Goal: Task Accomplishment & Management: Manage account settings

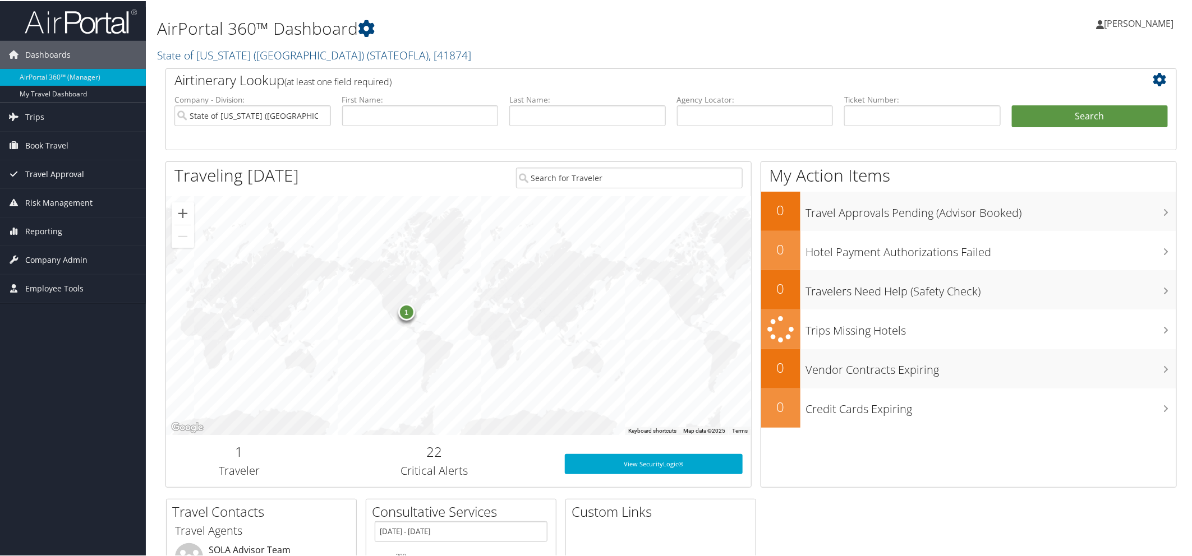
click at [70, 175] on span "Travel Approval" at bounding box center [54, 173] width 59 height 28
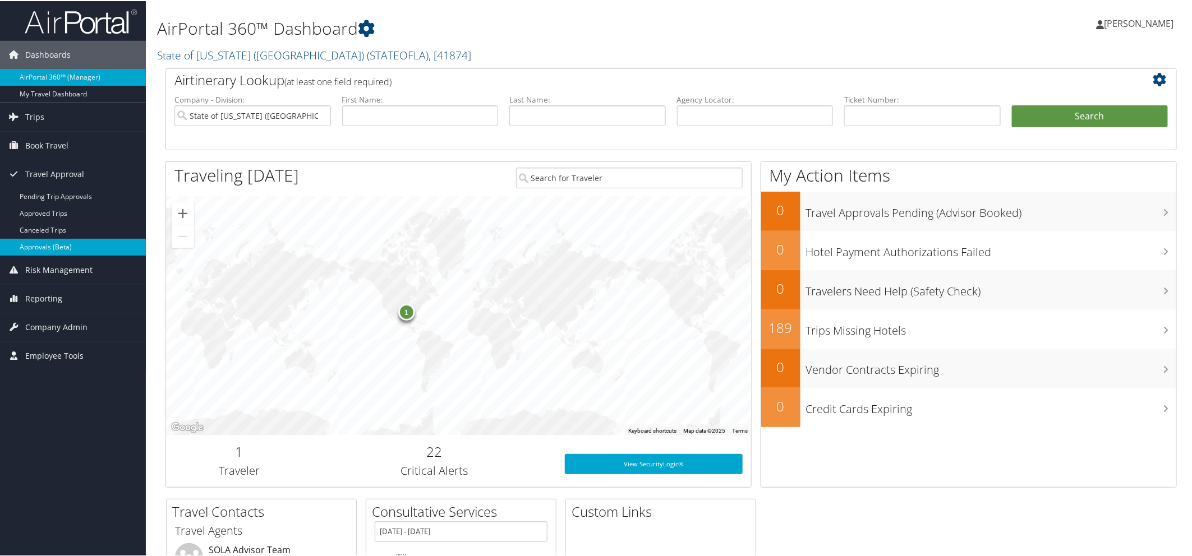
click at [57, 250] on link "Approvals (Beta)" at bounding box center [73, 246] width 146 height 17
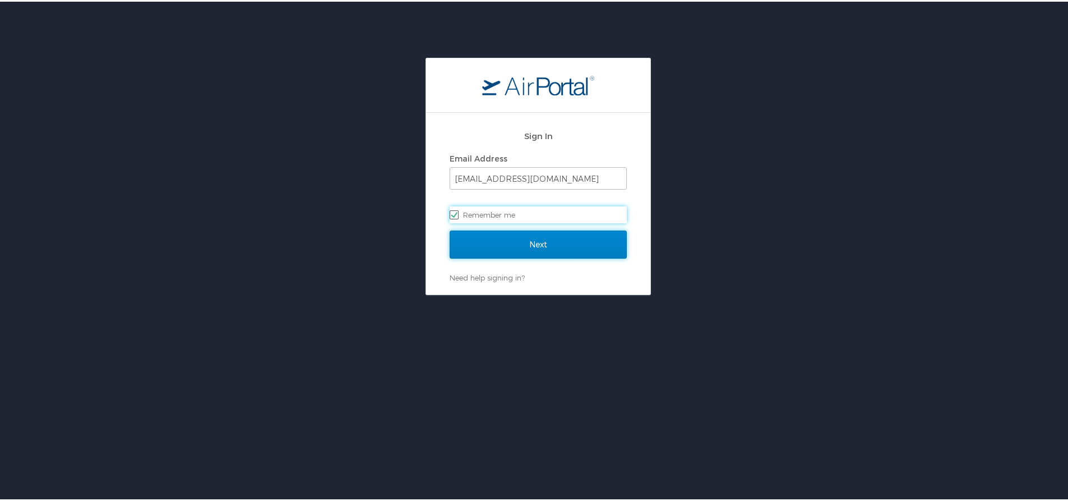
click at [501, 241] on input "Next" at bounding box center [538, 243] width 177 height 28
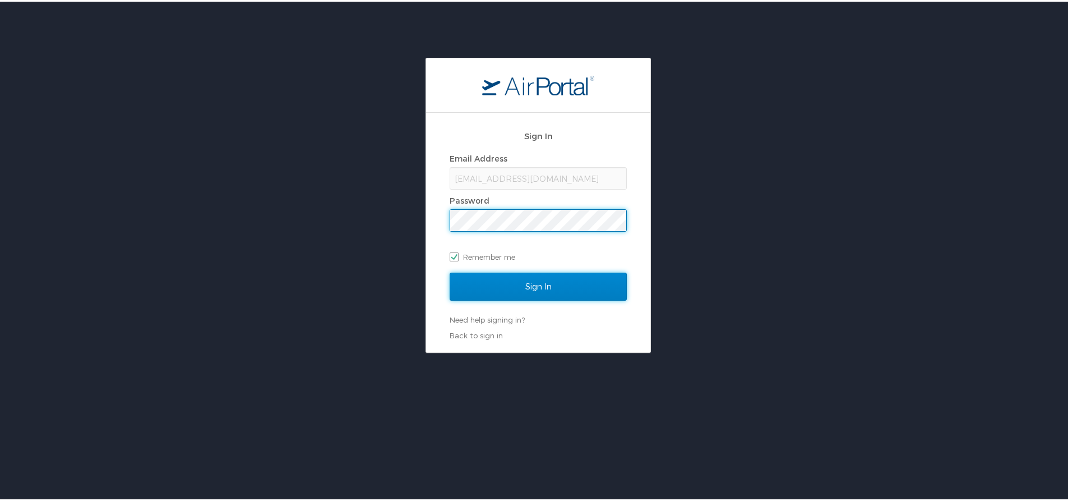
click at [486, 279] on input "Sign In" at bounding box center [538, 285] width 177 height 28
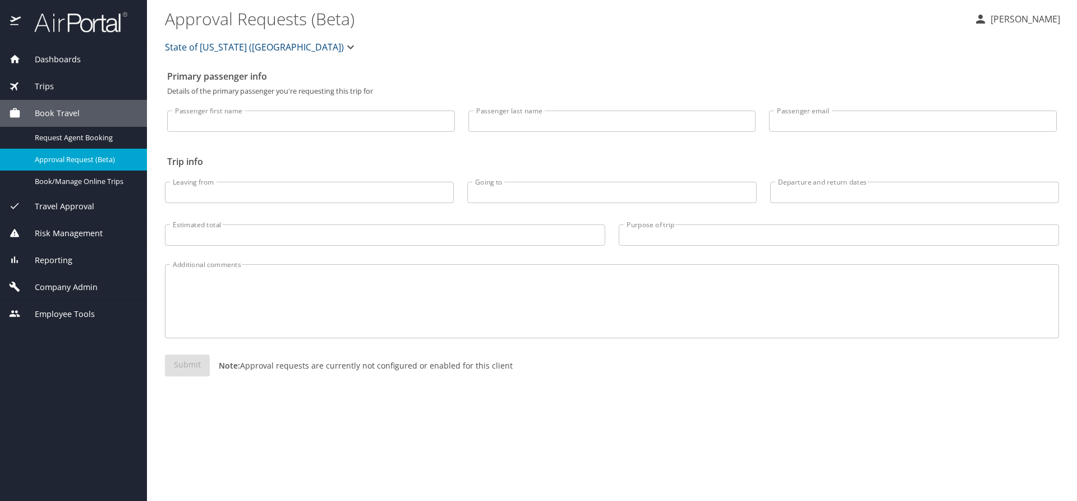
click at [76, 203] on span "Travel Approval" at bounding box center [57, 206] width 73 height 12
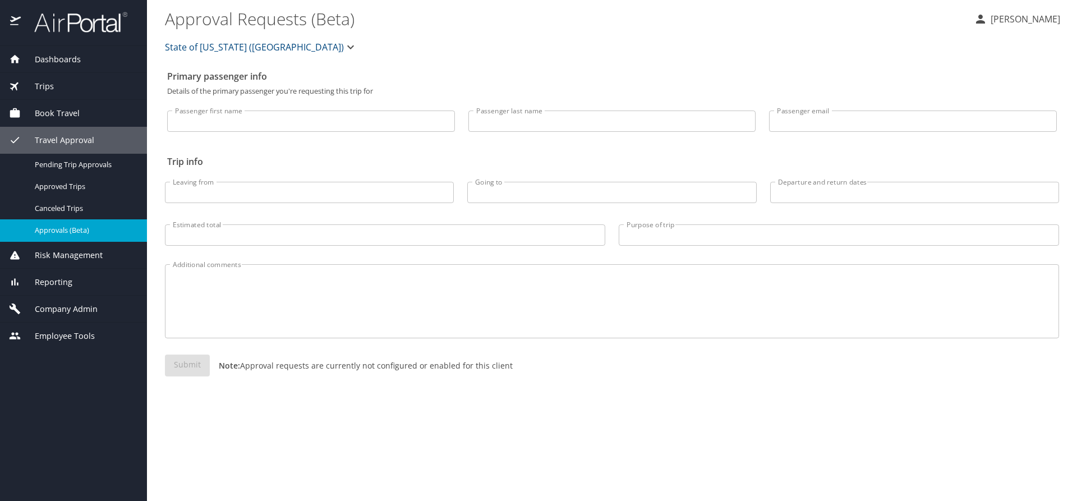
click at [72, 229] on span "Approvals (Beta)" at bounding box center [84, 230] width 99 height 11
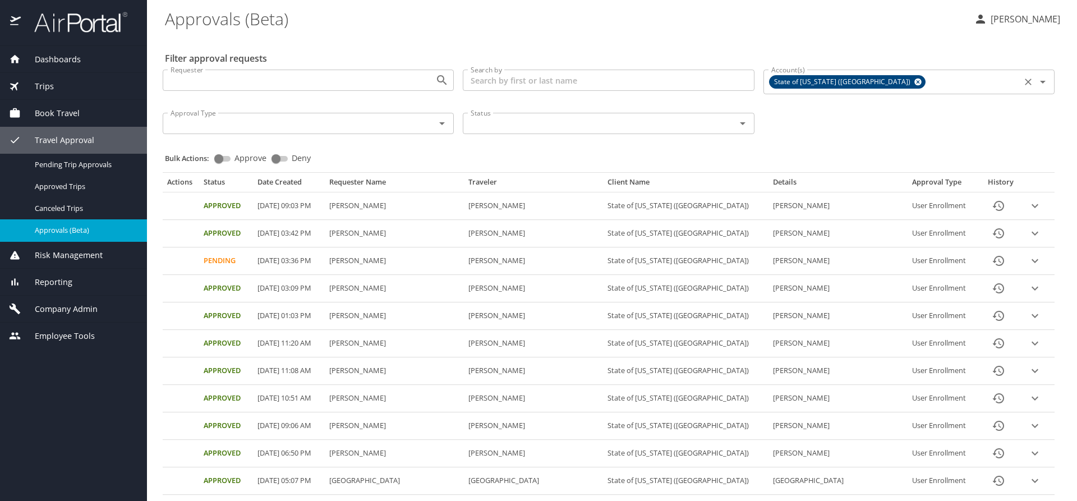
click at [914, 79] on icon at bounding box center [918, 82] width 8 height 12
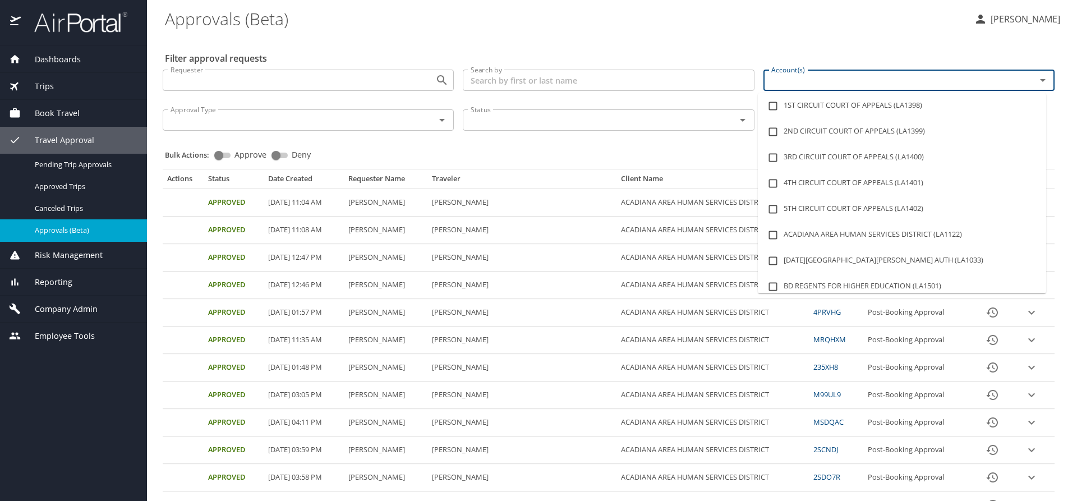
click at [834, 81] on input "Account(s)" at bounding box center [892, 80] width 251 height 15
type input "lsu"
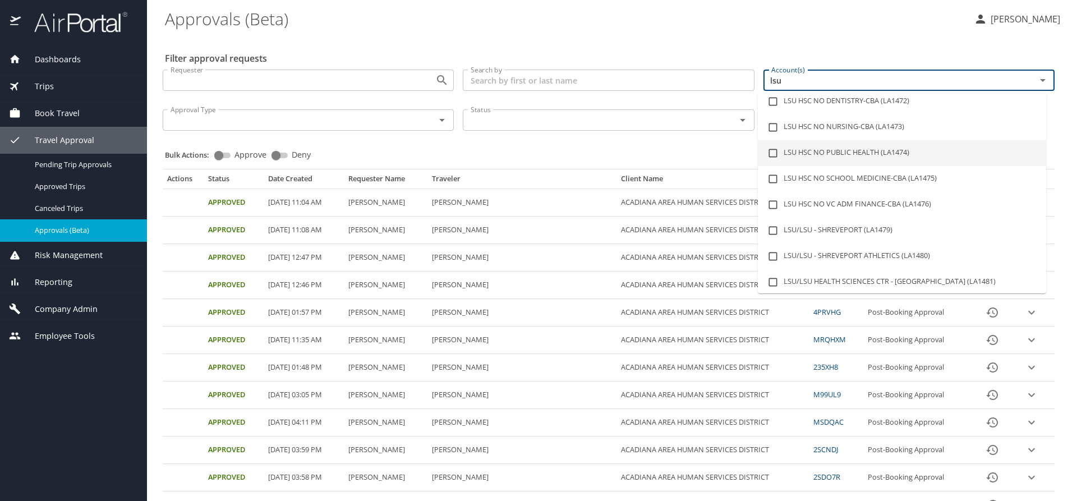
scroll to position [112, 0]
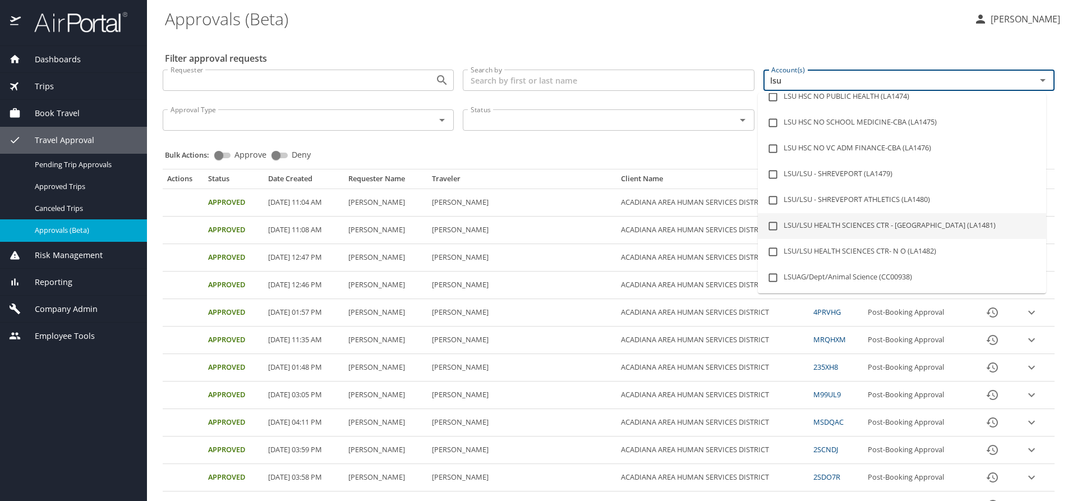
click at [843, 228] on li "LSU/LSU HEALTH SCIENCES CTR - [GEOGRAPHIC_DATA] (LA1481)" at bounding box center [902, 226] width 288 height 26
checkbox input "true"
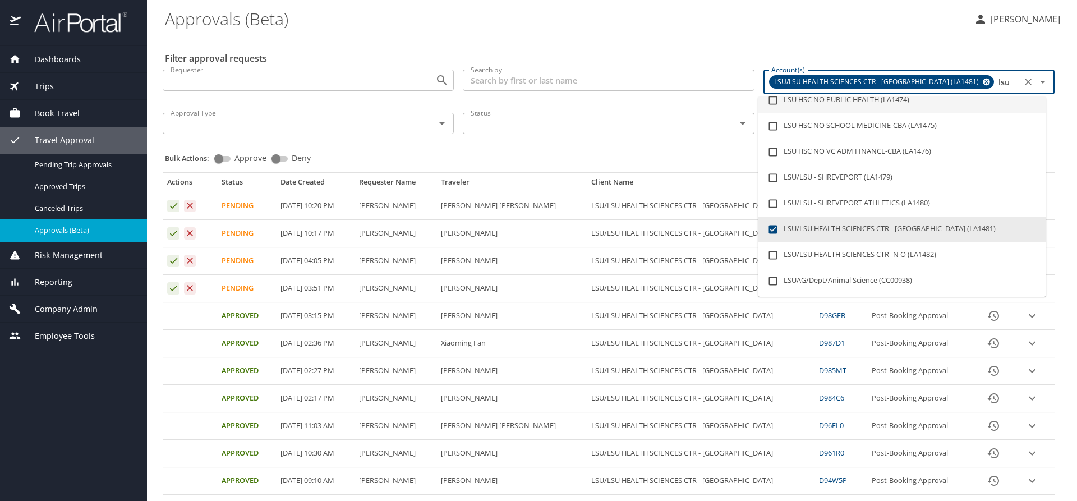
type input "lsu"
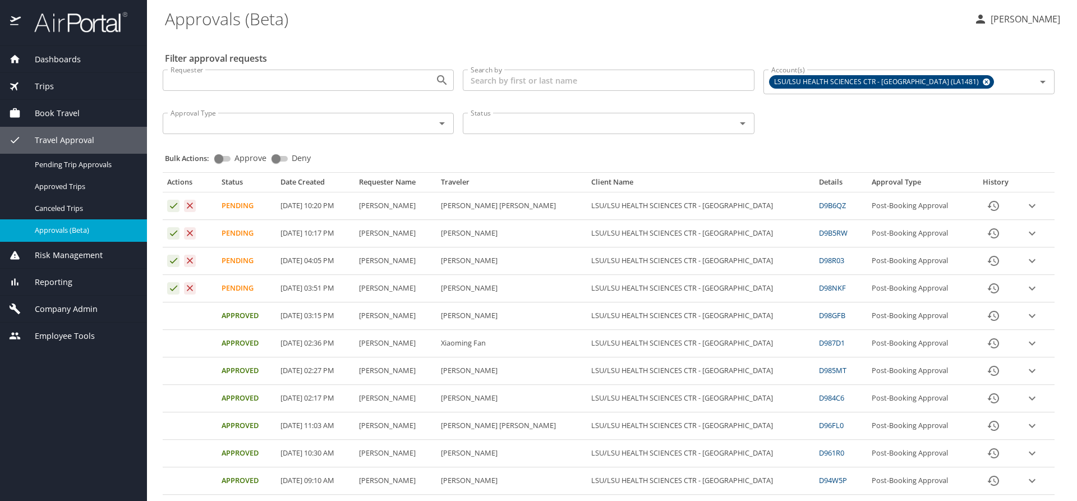
click at [804, 38] on div "Filter approval requests Requester Requester Search by Search by Account(s) LSU…" at bounding box center [612, 475] width 894 height 878
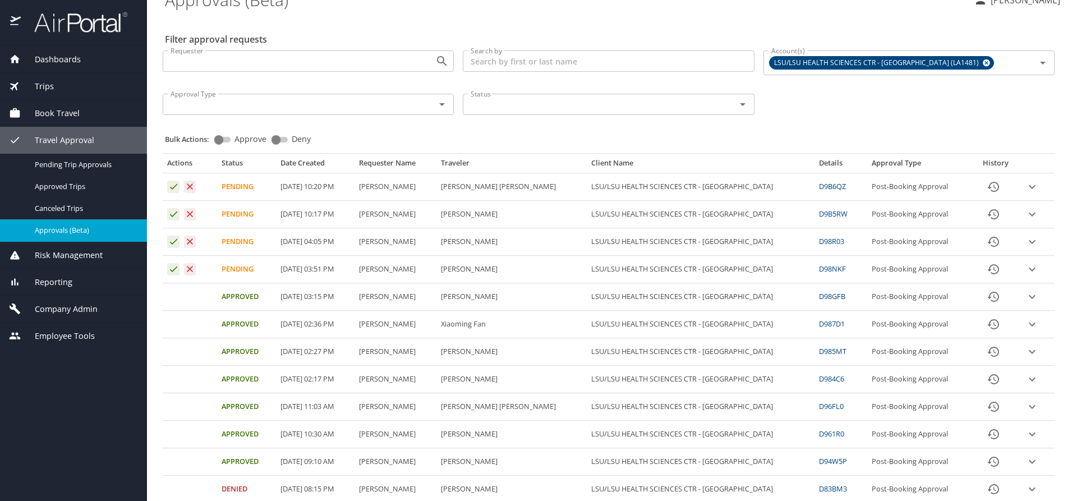
scroll to position [0, 0]
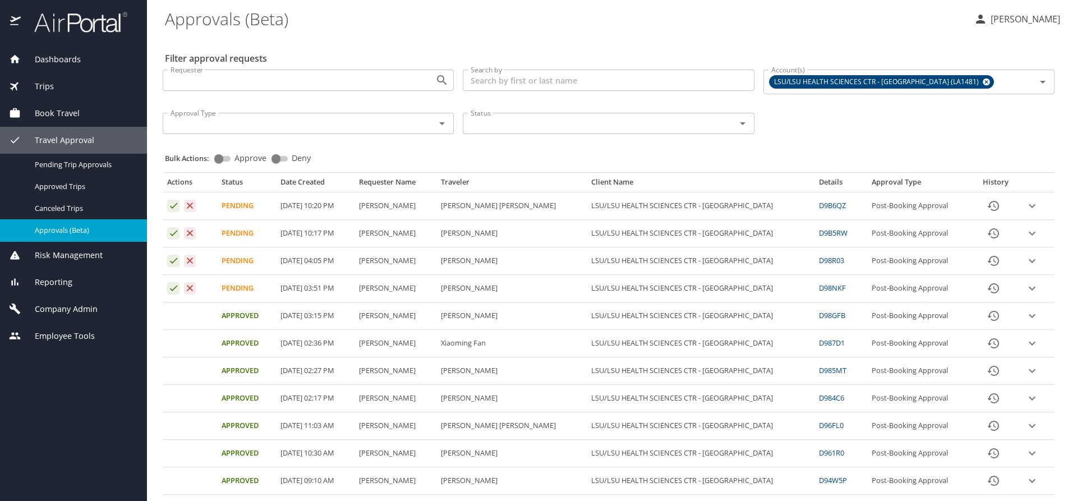
click at [1025, 202] on icon "expand row" at bounding box center [1031, 205] width 13 height 13
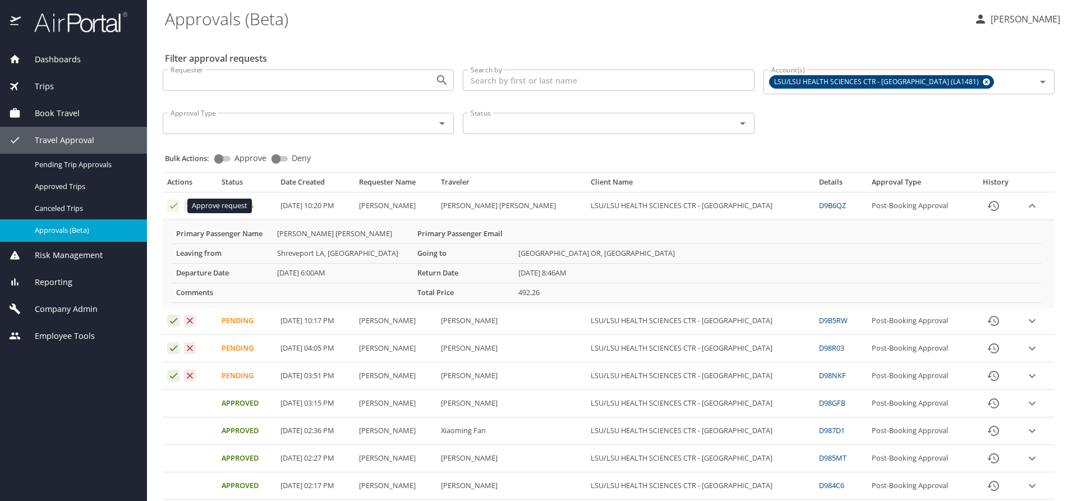
click at [173, 206] on icon "Approval table" at bounding box center [173, 205] width 11 height 11
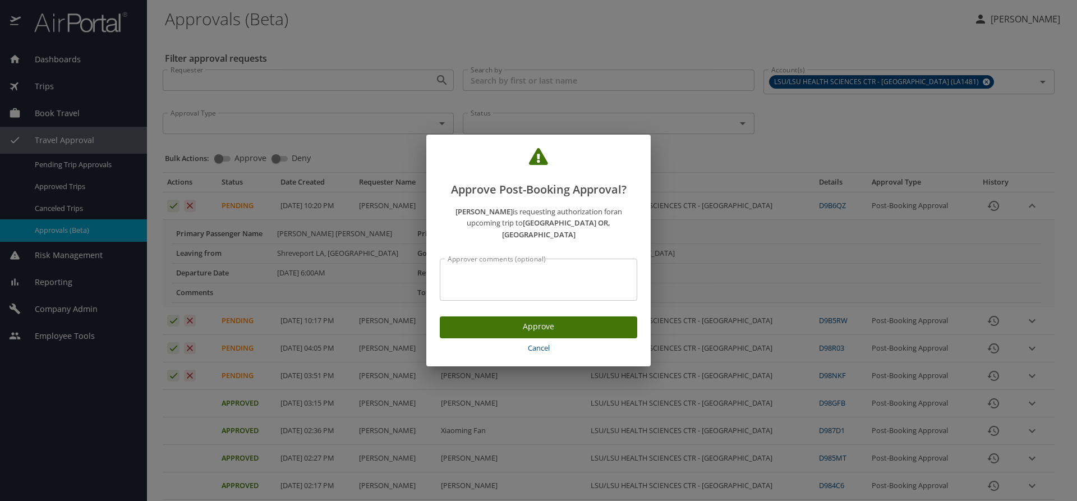
click at [532, 324] on span "Approve" at bounding box center [538, 327] width 179 height 14
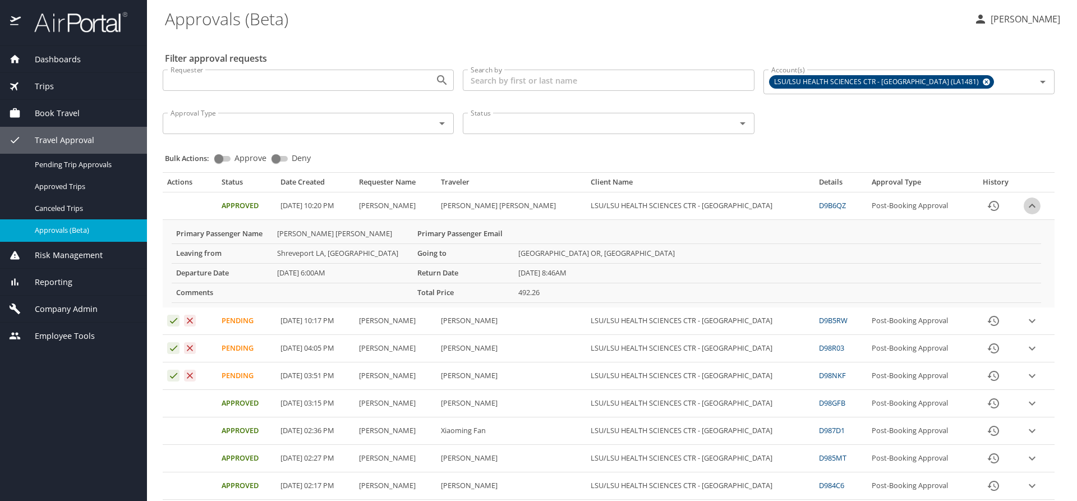
click at [1029, 205] on icon "expand row" at bounding box center [1032, 206] width 7 height 4
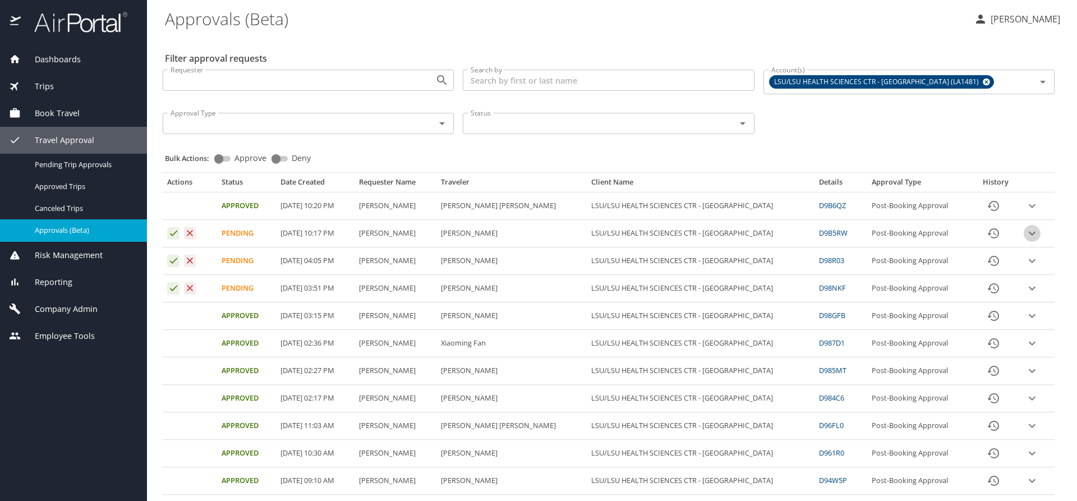
click at [1025, 213] on icon "expand row" at bounding box center [1031, 205] width 13 height 13
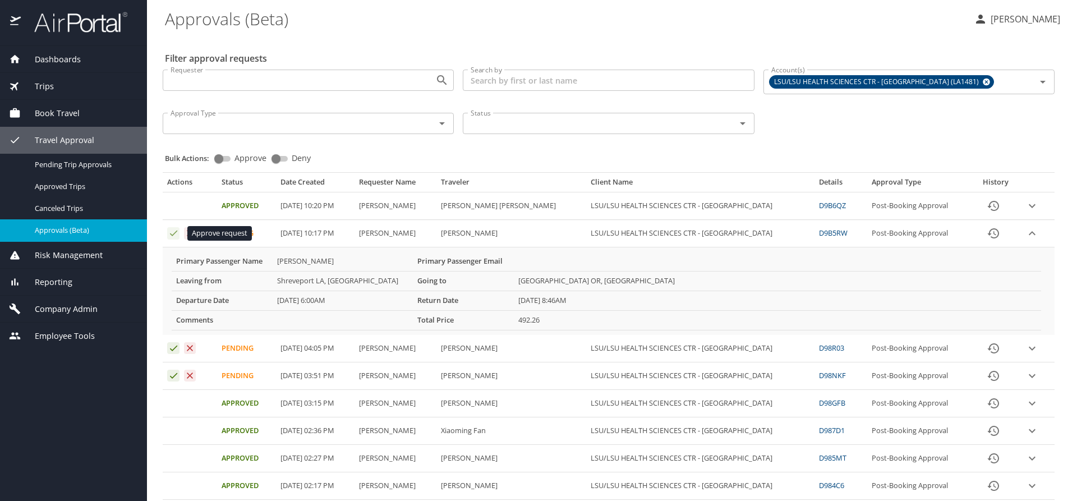
click at [170, 236] on icon "Approval table" at bounding box center [173, 233] width 11 height 11
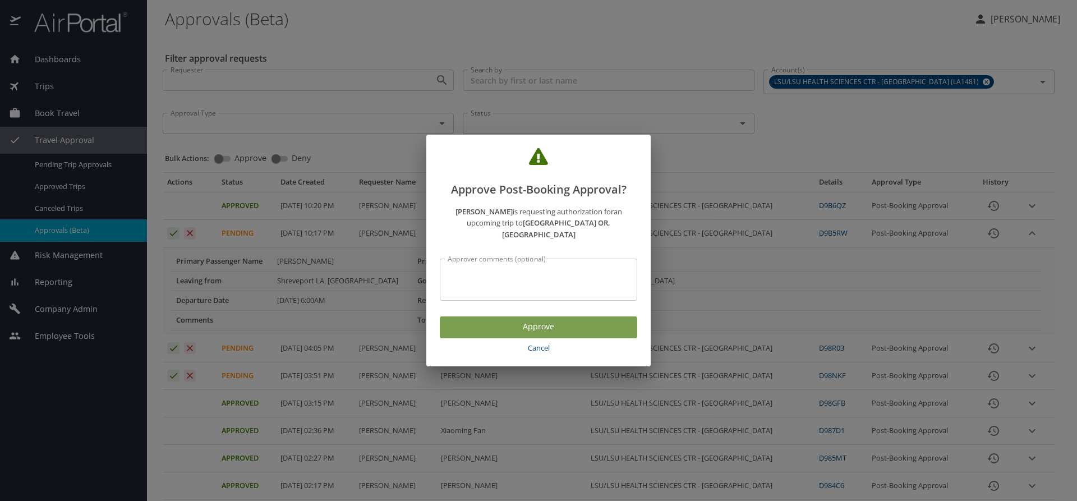
click at [498, 324] on span "Approve" at bounding box center [538, 327] width 179 height 14
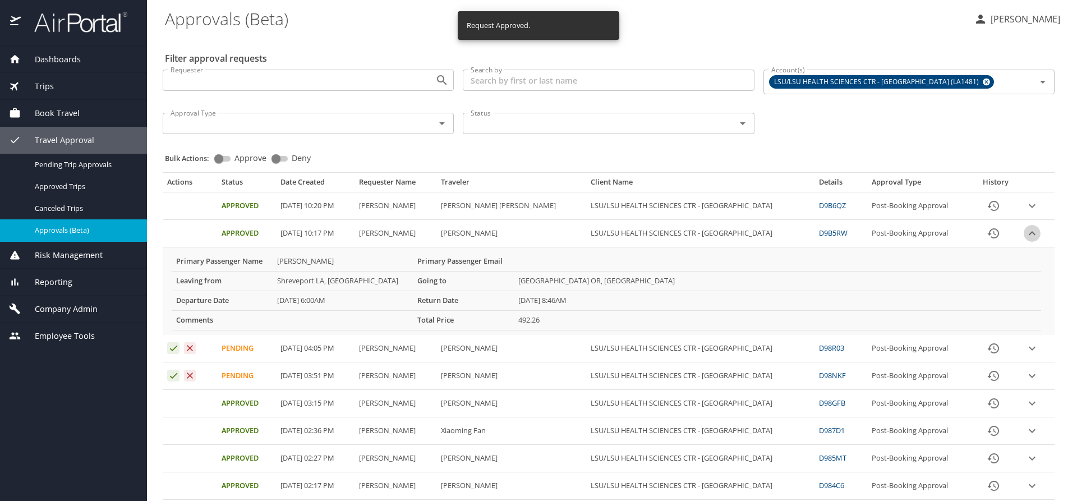
click at [1025, 213] on icon "expand row" at bounding box center [1031, 205] width 13 height 13
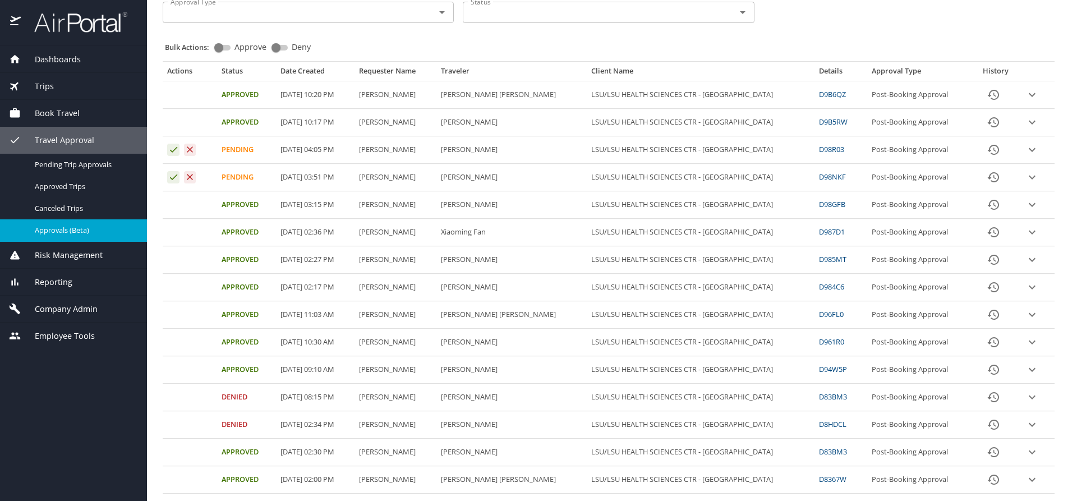
scroll to position [112, 0]
click at [54, 90] on div "Trips" at bounding box center [73, 86] width 129 height 12
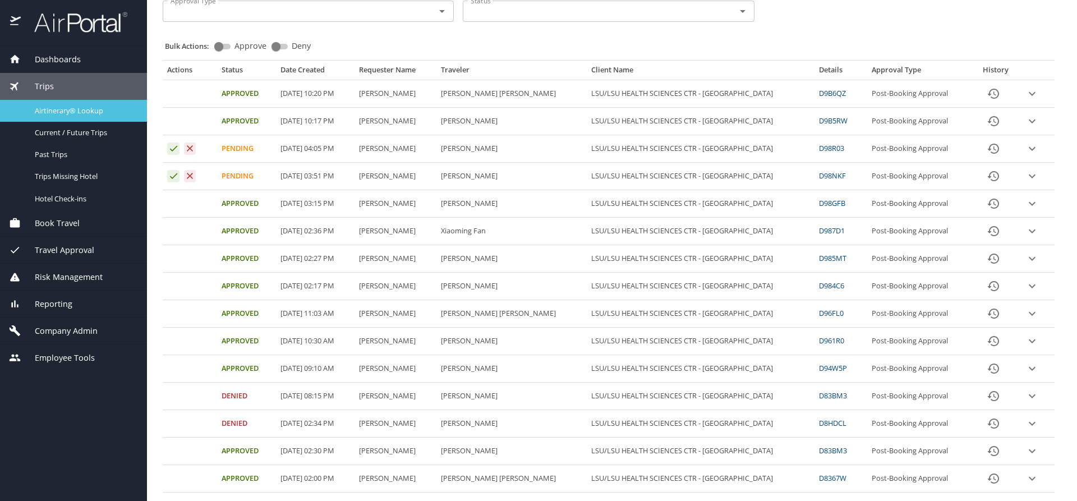
click at [63, 109] on span "Airtinerary® Lookup" at bounding box center [84, 110] width 99 height 11
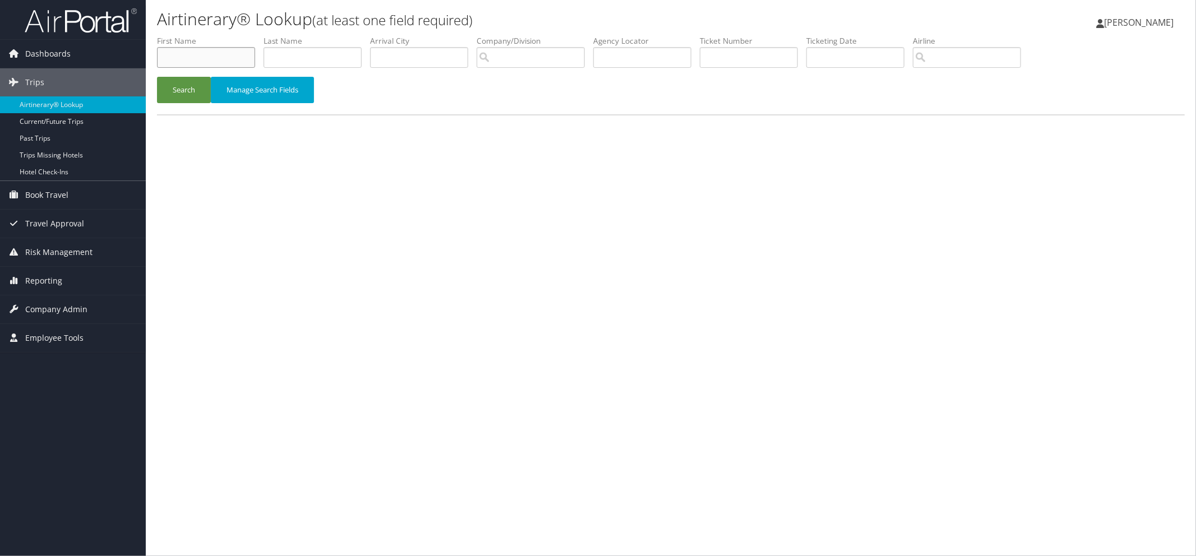
click at [202, 57] on input "text" at bounding box center [206, 57] width 98 height 21
type input "andrew"
click at [276, 58] on input "text" at bounding box center [313, 57] width 98 height 21
type input "mahoney"
click at [184, 89] on button "Search" at bounding box center [184, 90] width 54 height 26
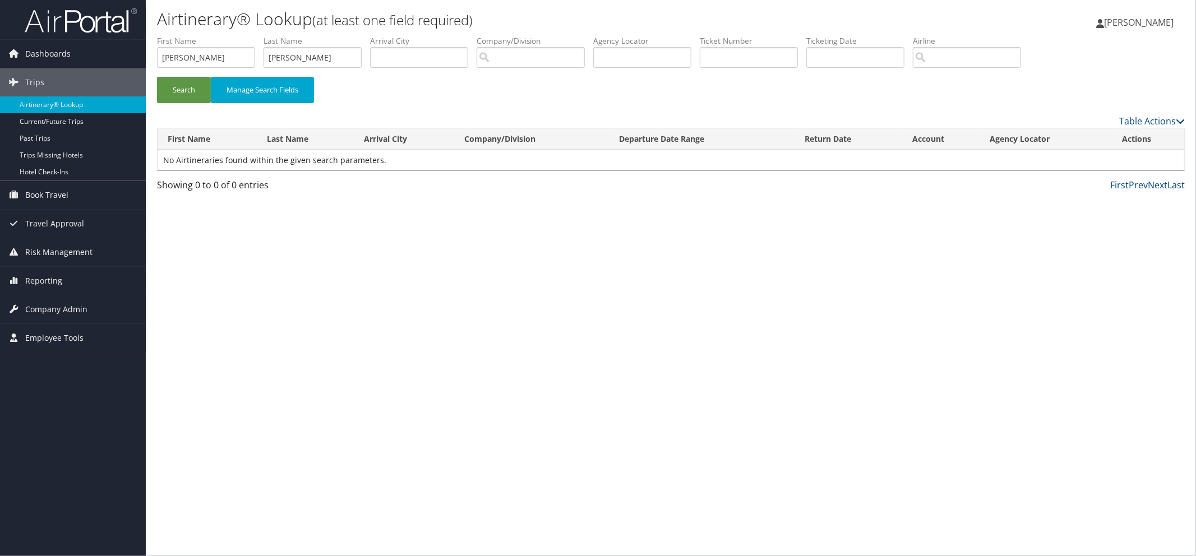
click at [1176, 186] on link "Last" at bounding box center [1176, 185] width 17 height 12
drag, startPoint x: 223, startPoint y: 53, endPoint x: 77, endPoint y: 36, distance: 146.8
click at [85, 45] on div "Dashboards AirPortal 360™ (Manager) My Travel Dashboard Trips Airtinerary® Look…" at bounding box center [598, 278] width 1196 height 556
click at [181, 88] on button "Search" at bounding box center [184, 90] width 54 height 26
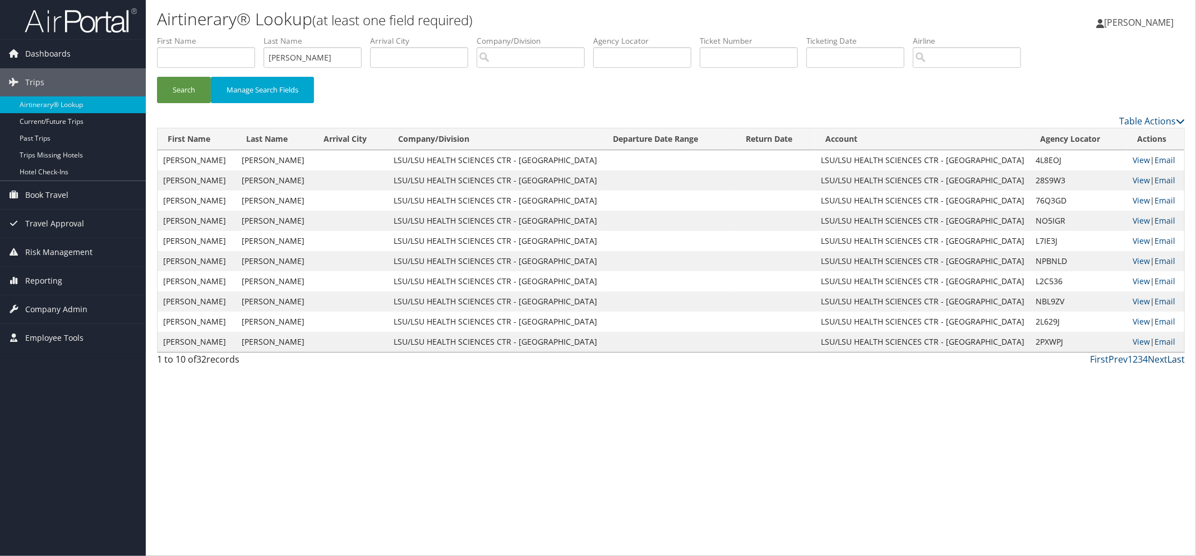
click at [1175, 361] on link "Last" at bounding box center [1176, 359] width 17 height 12
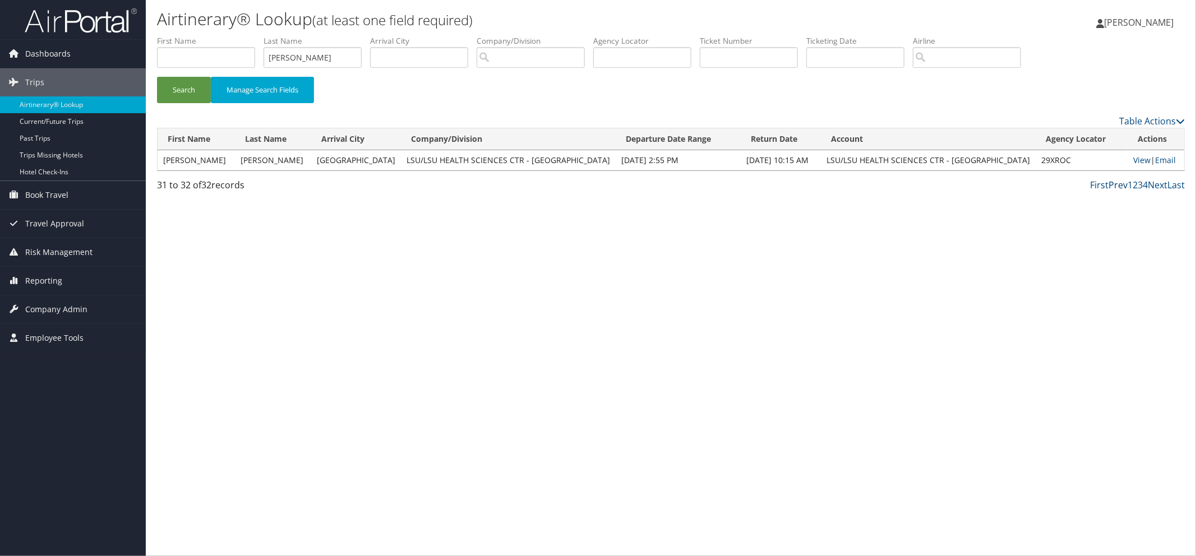
click at [1122, 187] on link "Prev" at bounding box center [1118, 185] width 19 height 12
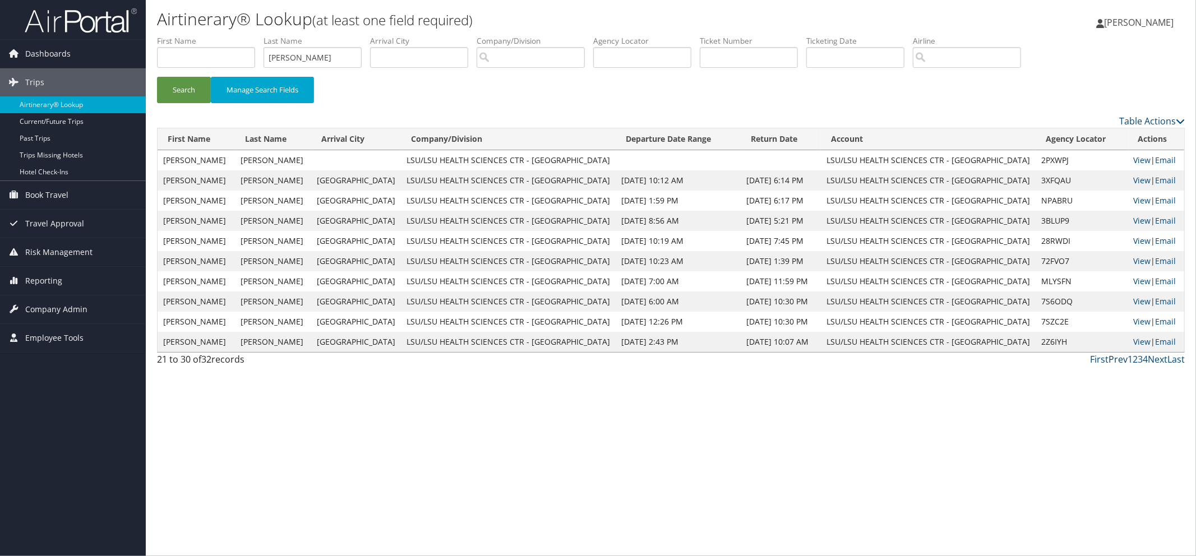
click at [1122, 357] on link "Prev" at bounding box center [1118, 359] width 19 height 12
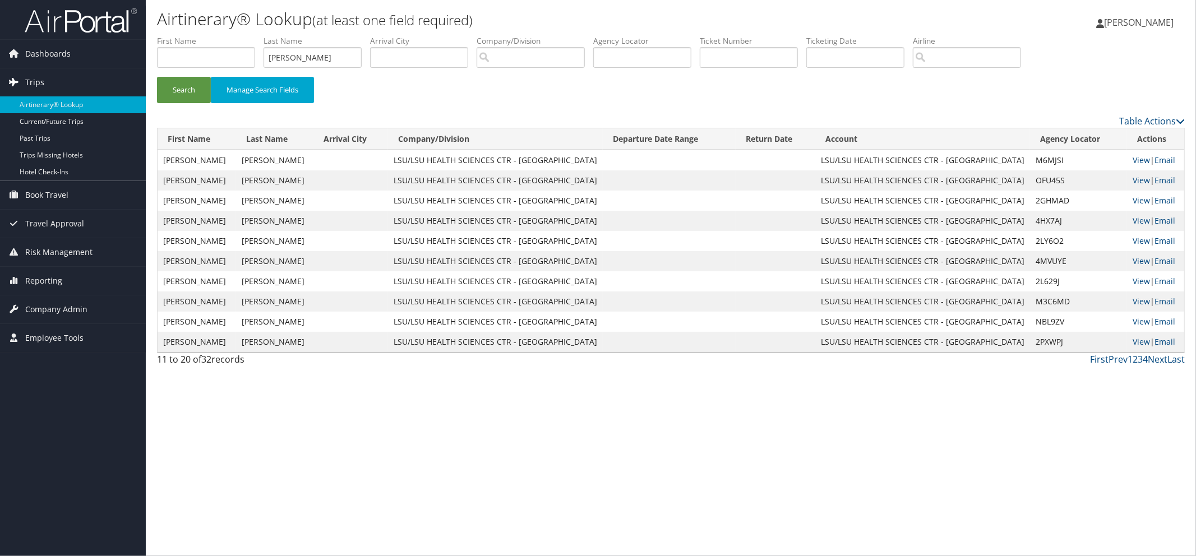
click at [36, 83] on span "Trips" at bounding box center [34, 82] width 19 height 28
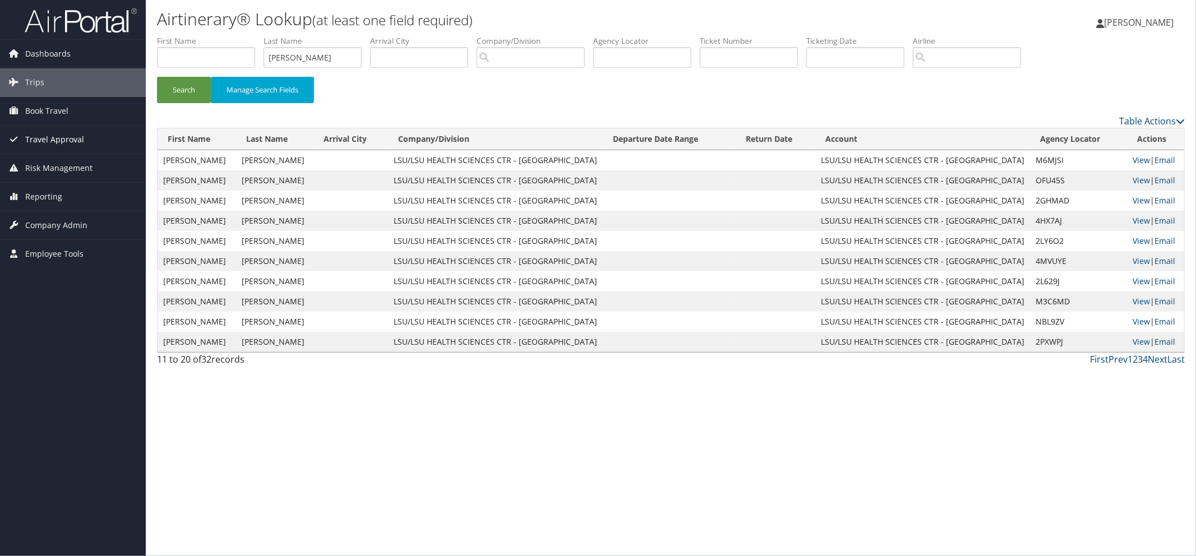
click at [59, 143] on span "Travel Approval" at bounding box center [54, 140] width 59 height 28
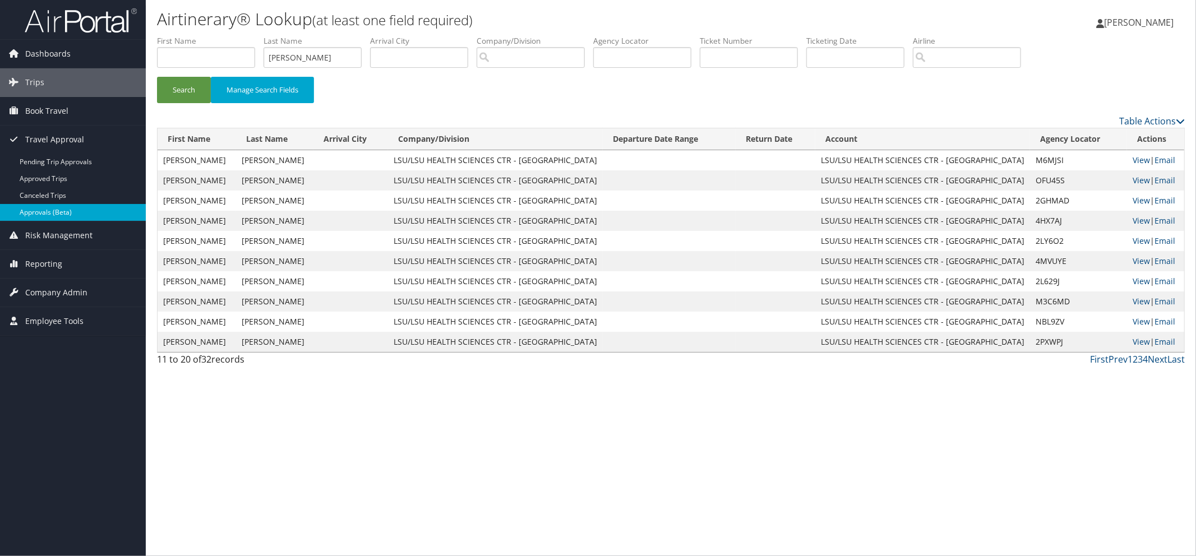
click at [62, 213] on link "Approvals (Beta)" at bounding box center [73, 212] width 146 height 17
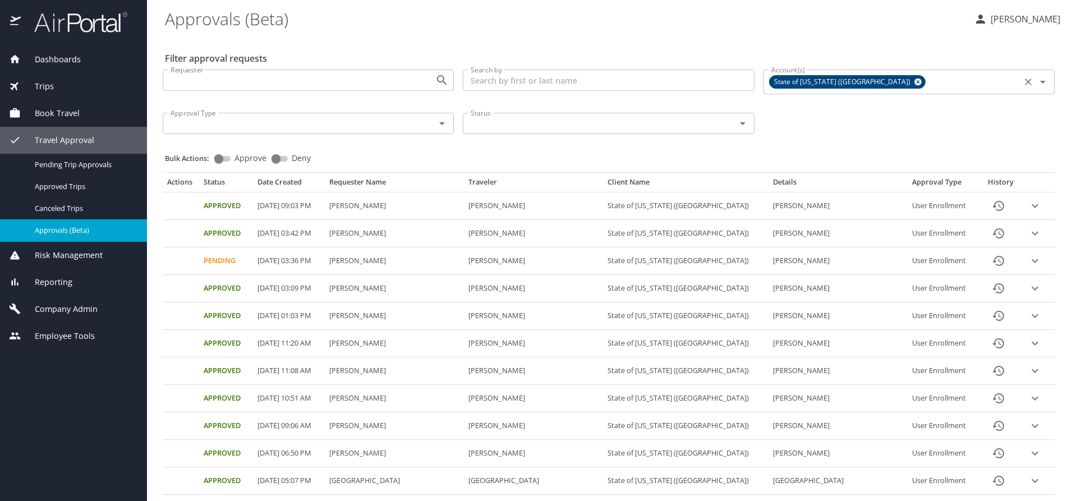
click at [914, 82] on icon at bounding box center [917, 82] width 7 height 7
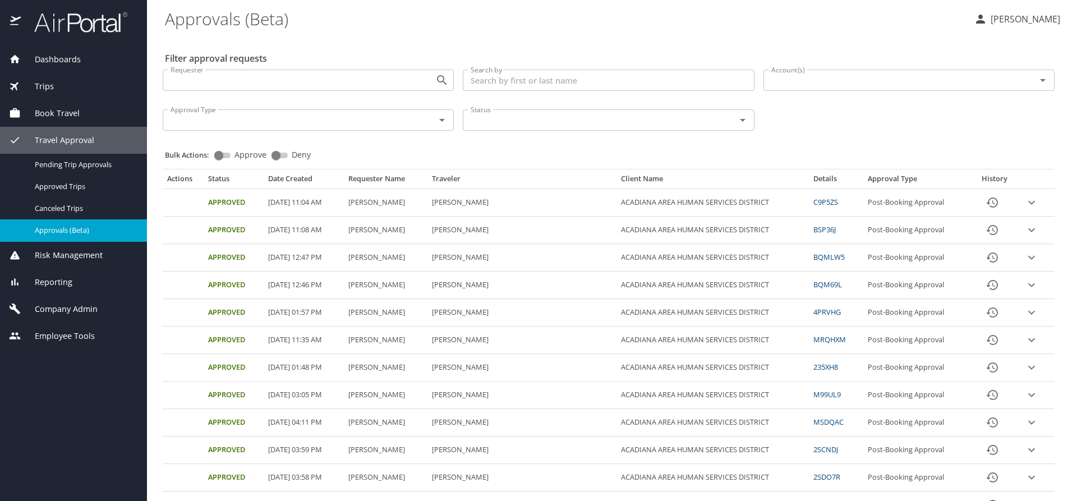
click at [833, 76] on input "Account(s)" at bounding box center [892, 80] width 251 height 15
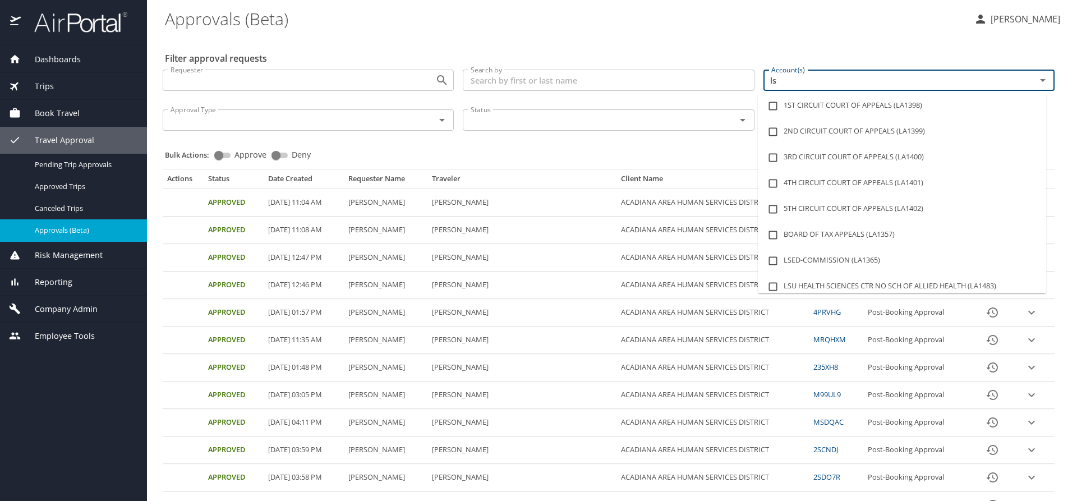
type input "lsu"
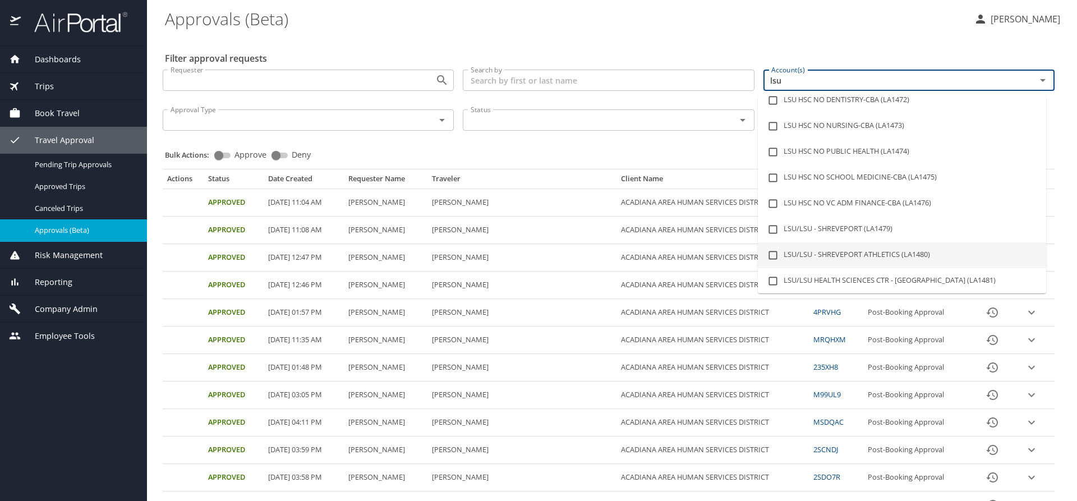
scroll to position [112, 0]
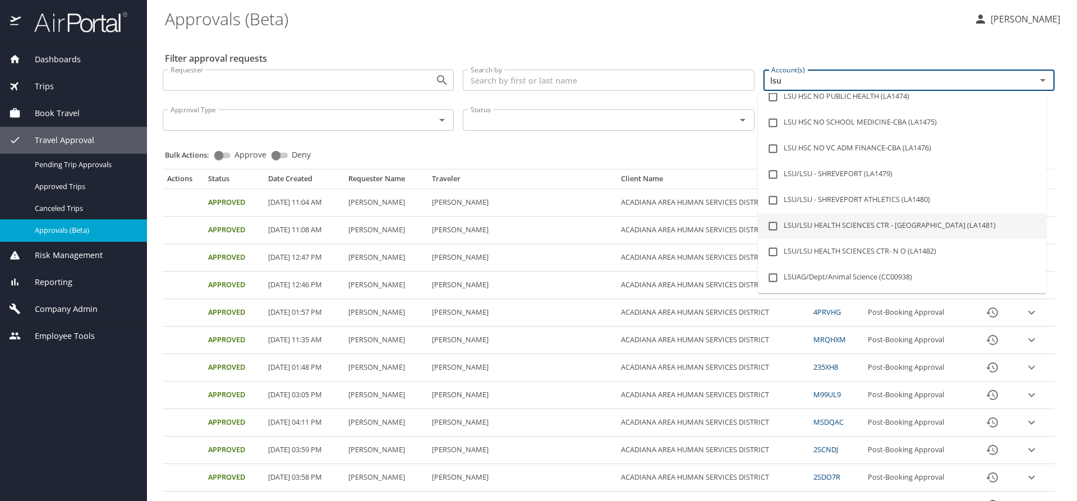
click at [897, 225] on li "LSU/LSU HEALTH SCIENCES CTR - [GEOGRAPHIC_DATA] (LA1481)" at bounding box center [902, 226] width 288 height 26
checkbox input "true"
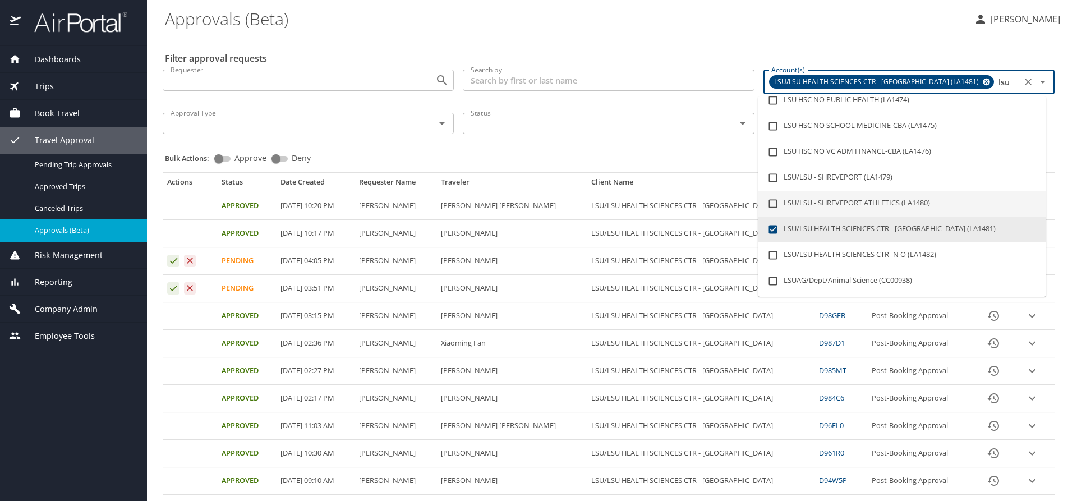
type input "lsu"
click at [589, 150] on div "Bulk Actions: Approve Deny" at bounding box center [612, 153] width 894 height 25
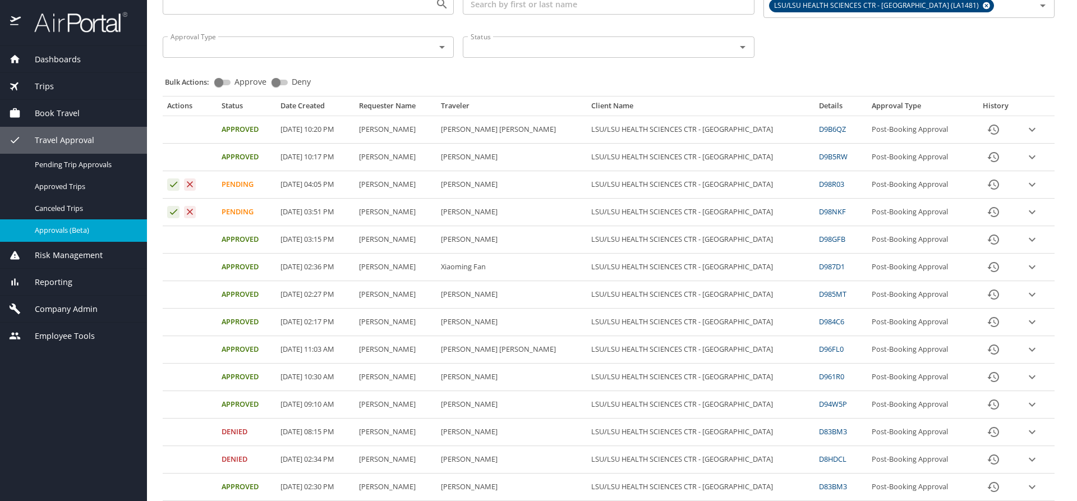
scroll to position [0, 0]
